Goal: Information Seeking & Learning: Learn about a topic

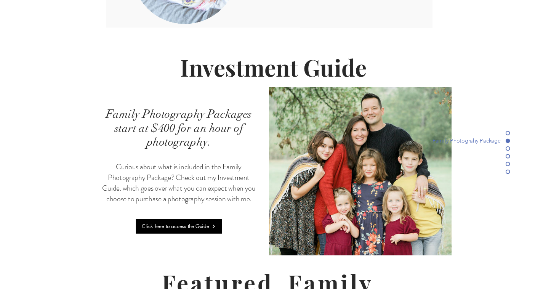
scroll to position [1659, 0]
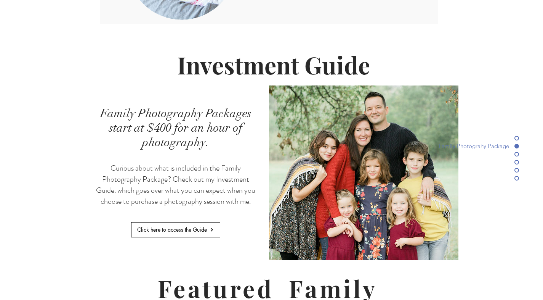
click at [179, 222] on span "Click here to access the Guide" at bounding box center [175, 229] width 88 height 14
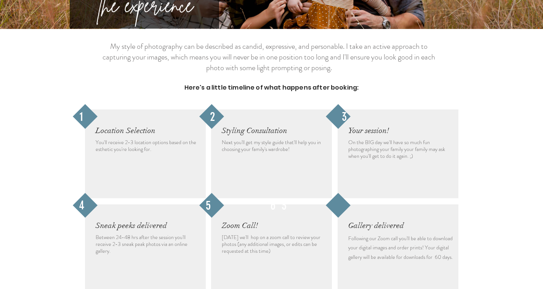
scroll to position [793, 0]
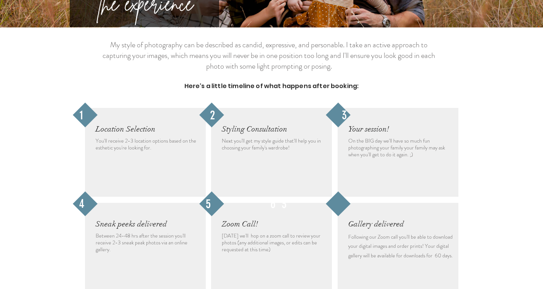
click at [271, 224] on div at bounding box center [271, 247] width 121 height 89
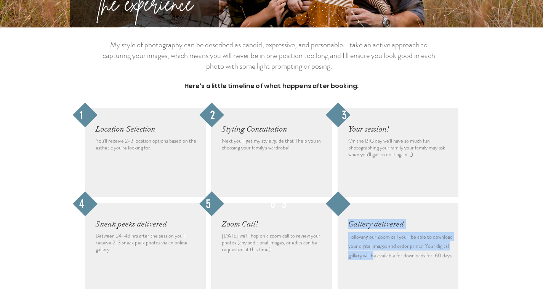
drag, startPoint x: 347, startPoint y: 195, endPoint x: 376, endPoint y: 217, distance: 36.1
click at [376, 216] on div "Gallery delivered Following our Zoom call you'll be able to download your digit…" at bounding box center [398, 247] width 121 height 89
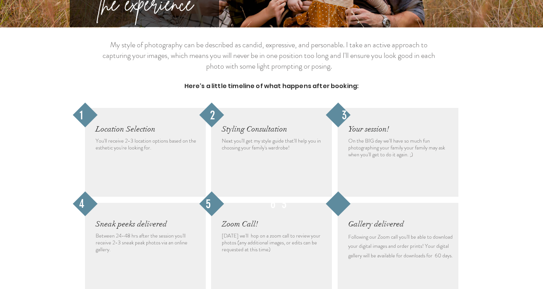
click at [377, 233] on span "Following our Zoom call you'll be able to download your digital images and orde…" at bounding box center [400, 246] width 104 height 26
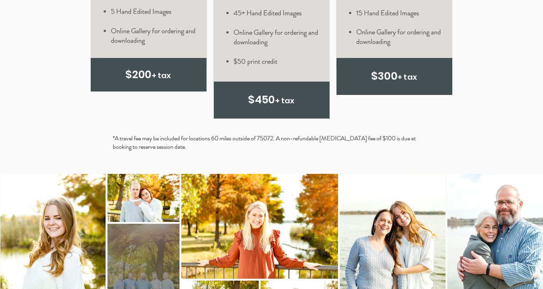
scroll to position [2158, 0]
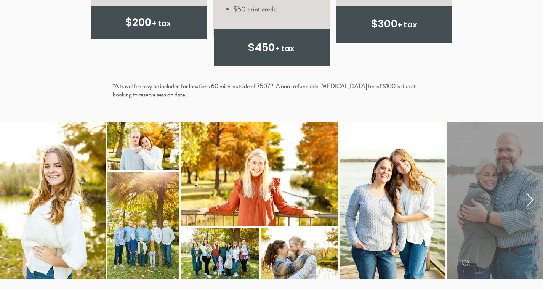
click at [526, 193] on icon "Next Item" at bounding box center [530, 200] width 9 height 15
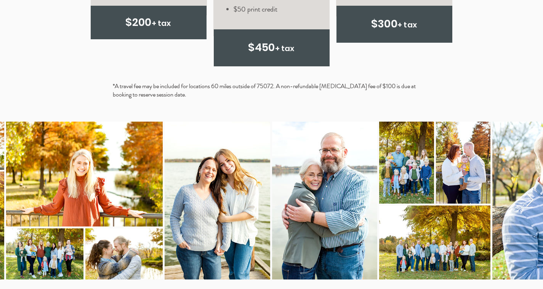
scroll to position [0, 175]
click at [526, 193] on icon "Next Item" at bounding box center [530, 200] width 9 height 15
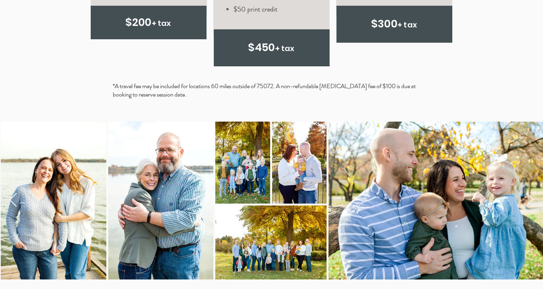
scroll to position [0, 339]
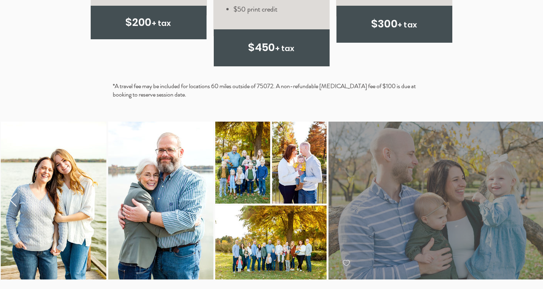
click at [526, 159] on div at bounding box center [446, 201] width 237 height 158
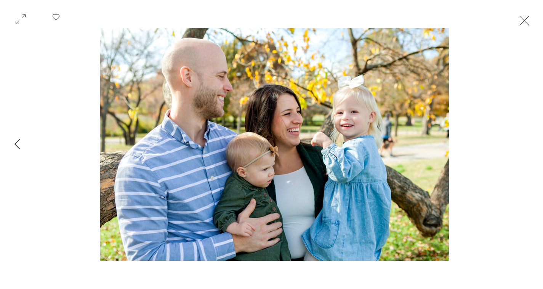
click at [19, 146] on icon "Previous Item" at bounding box center [17, 144] width 6 height 10
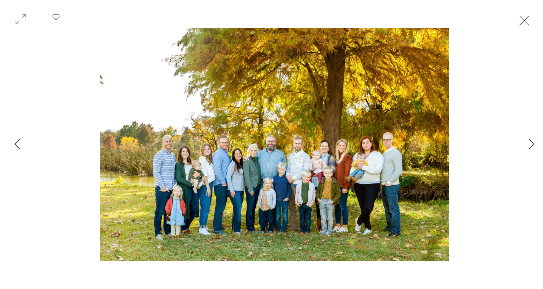
click at [19, 146] on icon "Previous Item" at bounding box center [17, 144] width 6 height 10
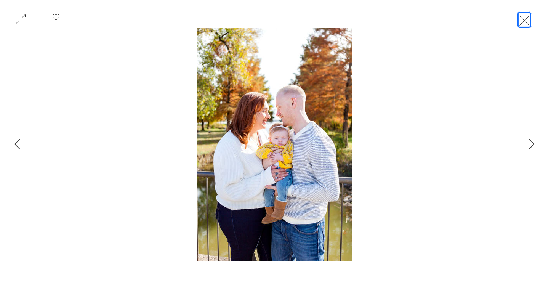
click at [531, 20] on button "Exit expand mode" at bounding box center [524, 19] width 14 height 17
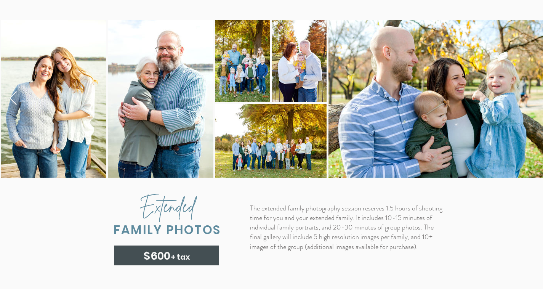
scroll to position [2261, 0]
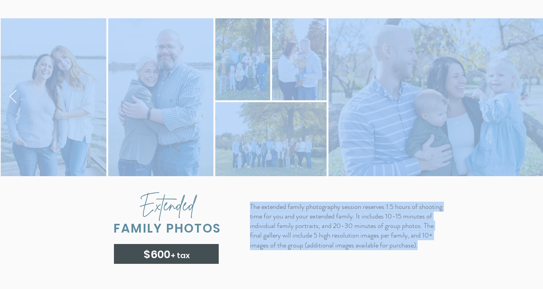
drag, startPoint x: 273, startPoint y: 159, endPoint x: 418, endPoint y: 203, distance: 151.3
click at [417, 202] on section "The extended family photography session reserves 1.5 hours of shooting time for…" at bounding box center [271, 150] width 543 height 280
click at [413, 209] on p "The extended family photography session reserves 1.5 hours of shooting time for…" at bounding box center [347, 226] width 194 height 48
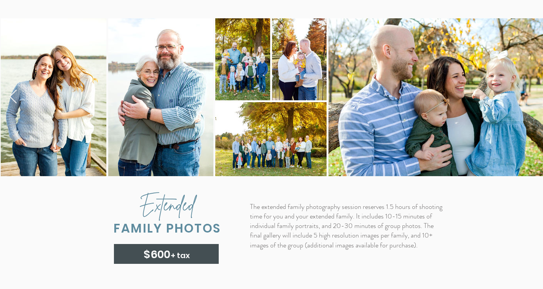
drag, startPoint x: 384, startPoint y: 208, endPoint x: 409, endPoint y: 206, distance: 24.8
click at [409, 206] on p "The extended family photography session reserves 1.5 hours of shooting time for…" at bounding box center [347, 226] width 194 height 48
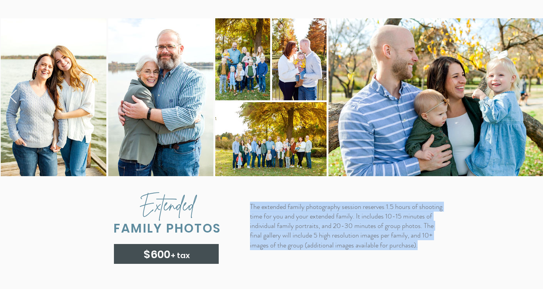
drag, startPoint x: 399, startPoint y: 206, endPoint x: 251, endPoint y: 165, distance: 154.3
click at [251, 202] on p "The extended family photography session reserves 1.5 hours of shooting time for…" at bounding box center [347, 226] width 194 height 48
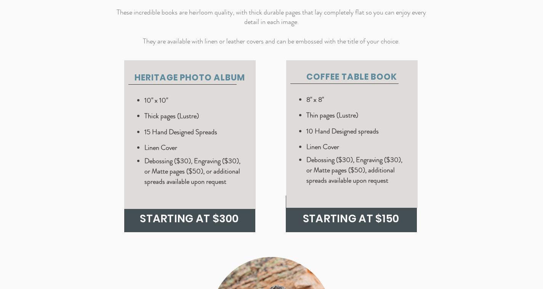
scroll to position [2736, 0]
